Goal: Transaction & Acquisition: Obtain resource

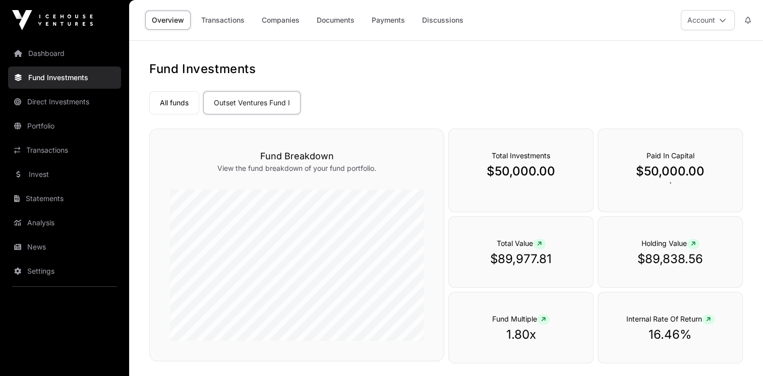
drag, startPoint x: 0, startPoint y: 0, endPoint x: 220, endPoint y: 20, distance: 221.1
click at [220, 20] on link "Transactions" at bounding box center [223, 20] width 56 height 19
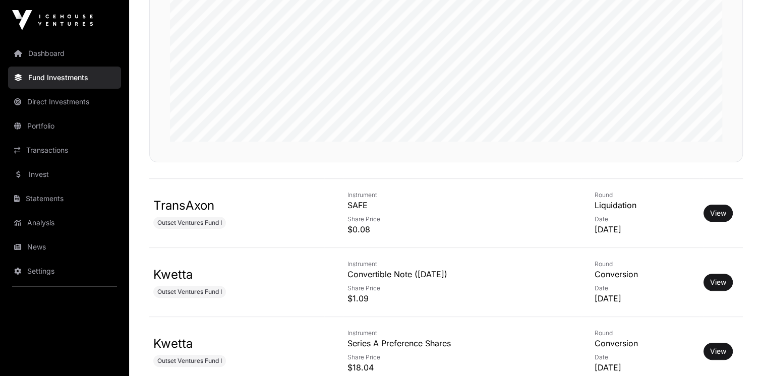
scroll to position [252, 0]
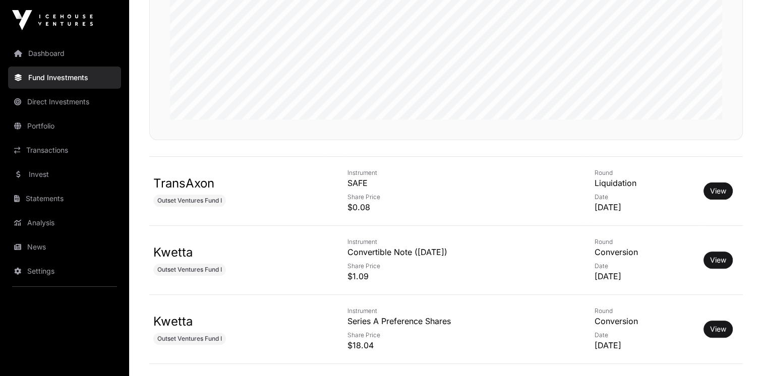
click at [717, 194] on link "View" at bounding box center [718, 191] width 16 height 10
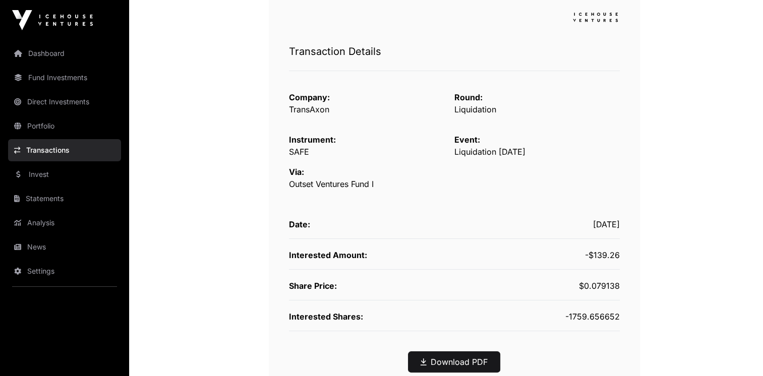
scroll to position [151, 0]
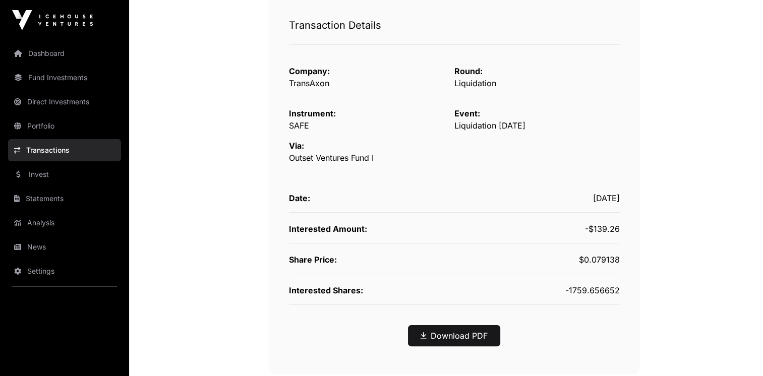
click at [448, 334] on link "Download PDF" at bounding box center [453, 336] width 67 height 12
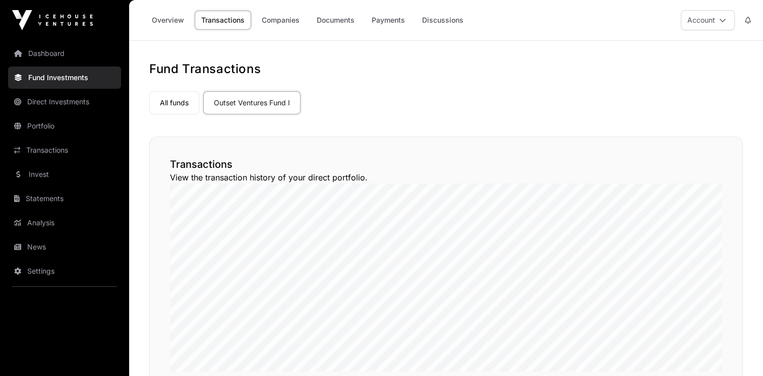
click at [330, 17] on link "Documents" at bounding box center [335, 20] width 51 height 19
click at [399, 23] on link "Payments" at bounding box center [388, 20] width 46 height 19
click at [384, 22] on link "Payments" at bounding box center [388, 20] width 46 height 19
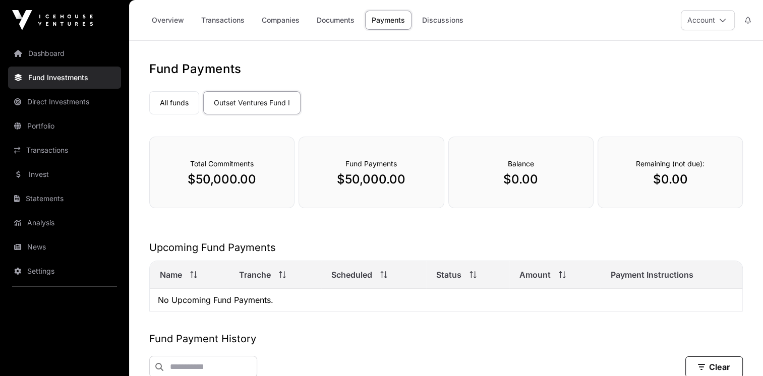
click at [220, 19] on link "Transactions" at bounding box center [223, 20] width 56 height 19
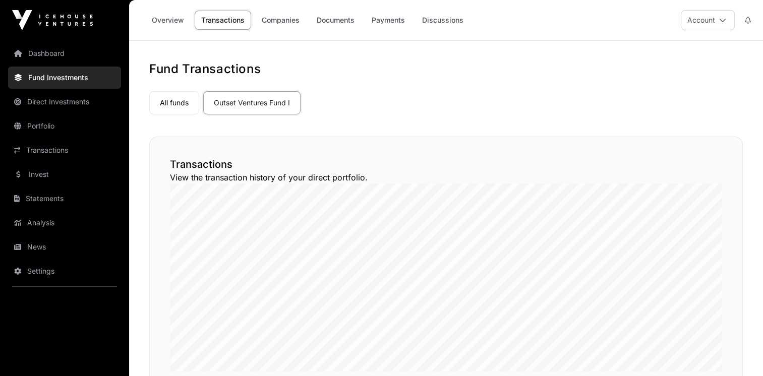
click at [36, 200] on link "Statements" at bounding box center [64, 198] width 113 height 22
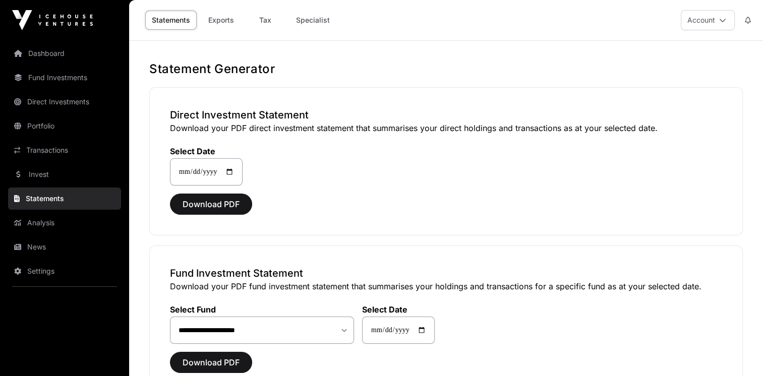
click at [722, 19] on icon at bounding box center [722, 20] width 7 height 7
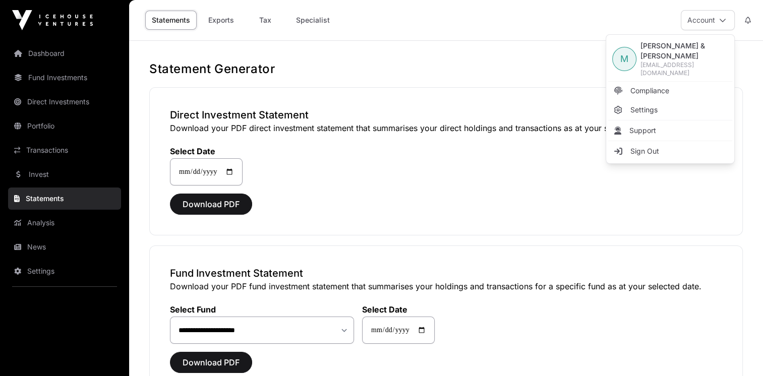
click at [630, 146] on span "Sign Out" at bounding box center [644, 151] width 29 height 10
